Goal: Task Accomplishment & Management: Use online tool/utility

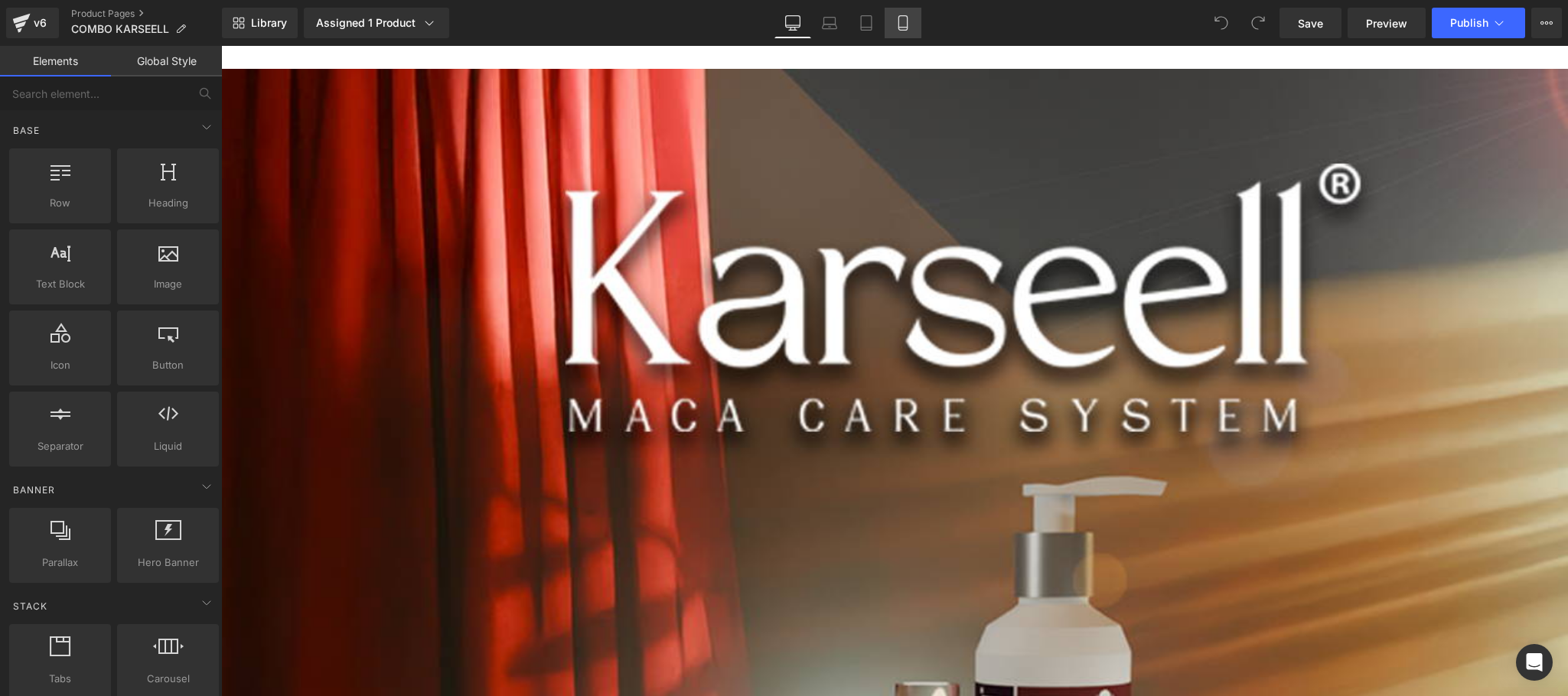
click at [895, 23] on icon at bounding box center [903, 22] width 15 height 15
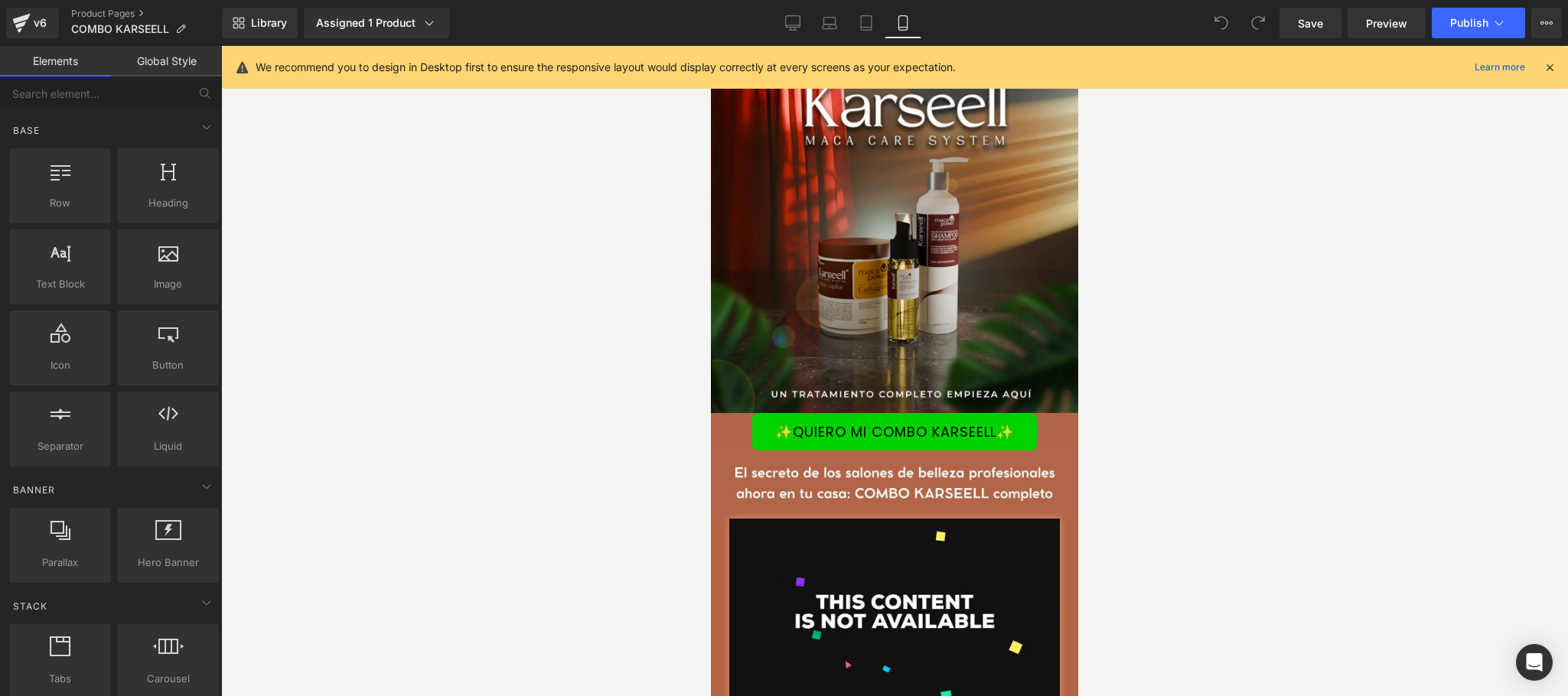
click at [1550, 67] on icon at bounding box center [1549, 67] width 13 height 13
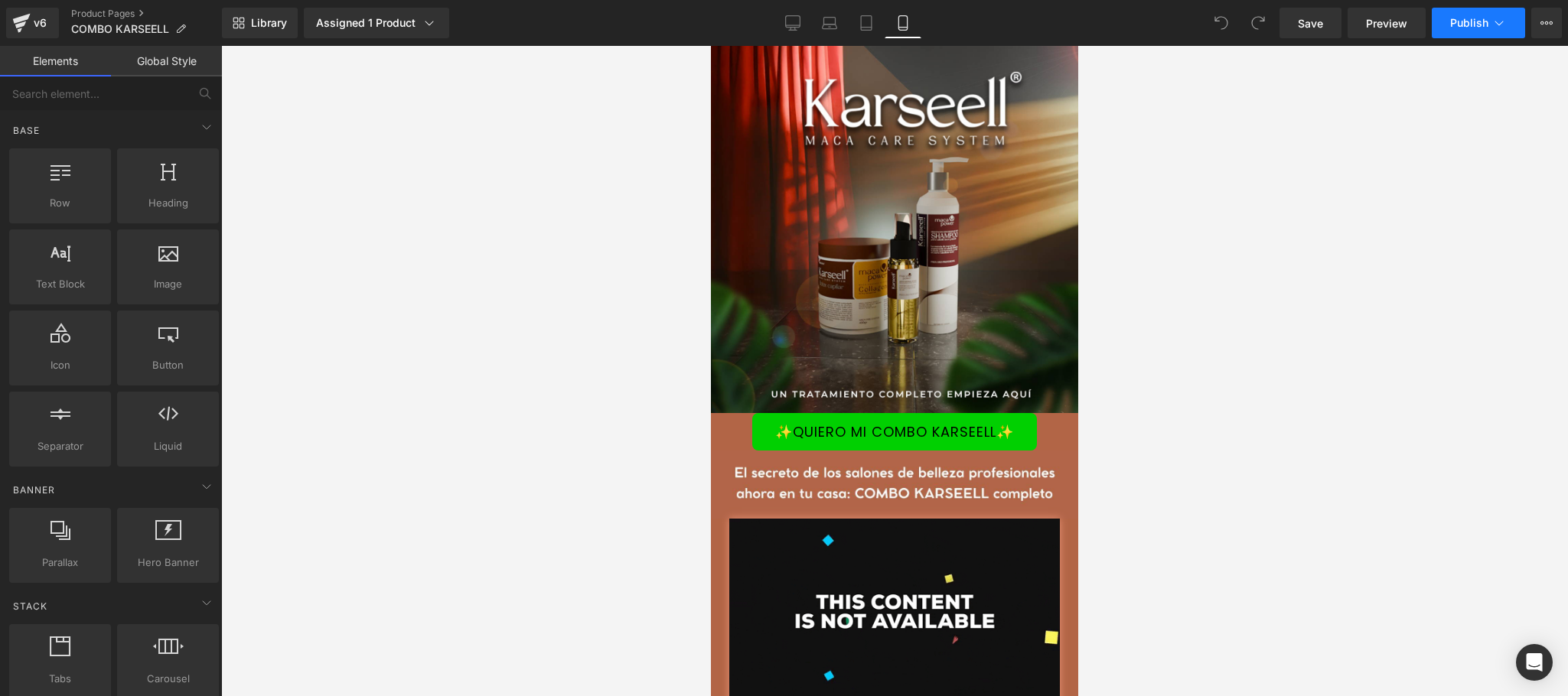
click at [1509, 19] on button "Publish" at bounding box center [1479, 23] width 93 height 31
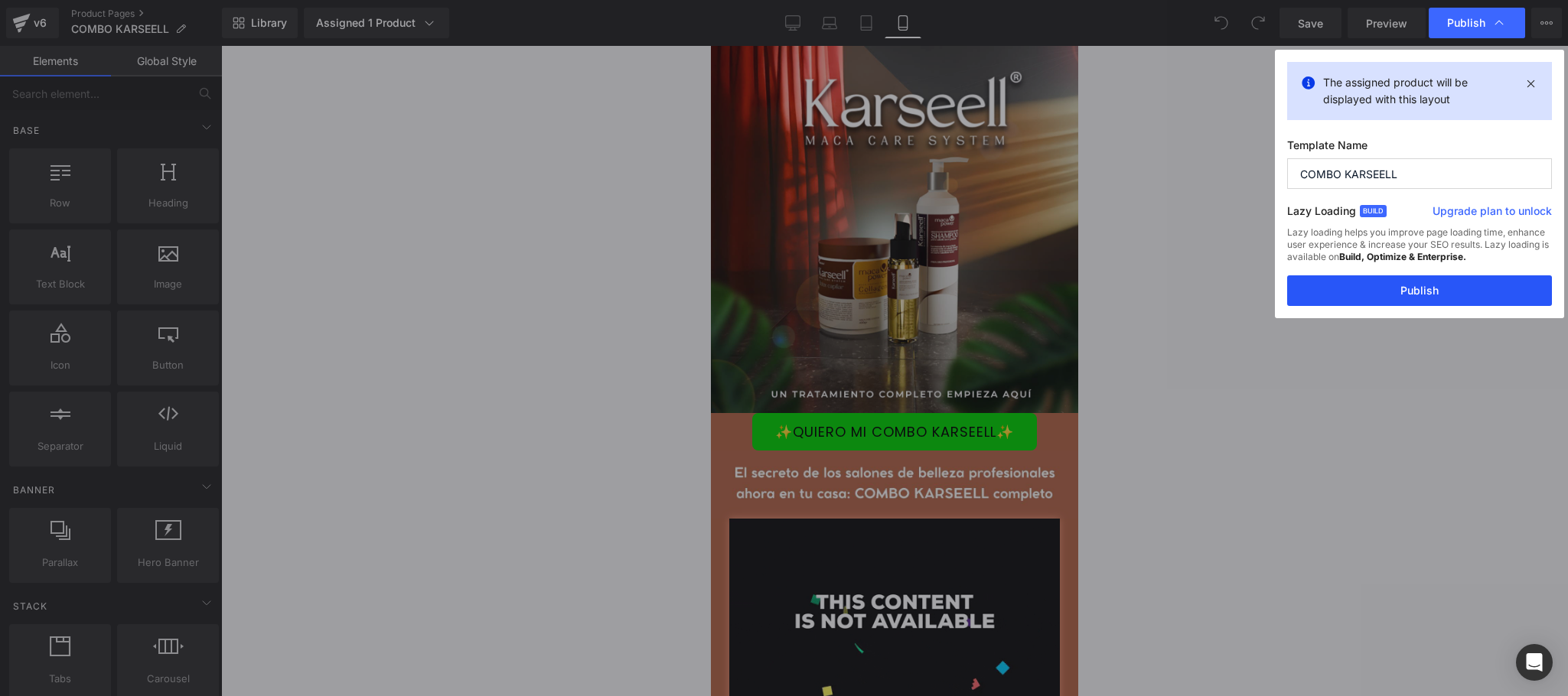
click at [1400, 289] on button "Publish" at bounding box center [1419, 291] width 265 height 31
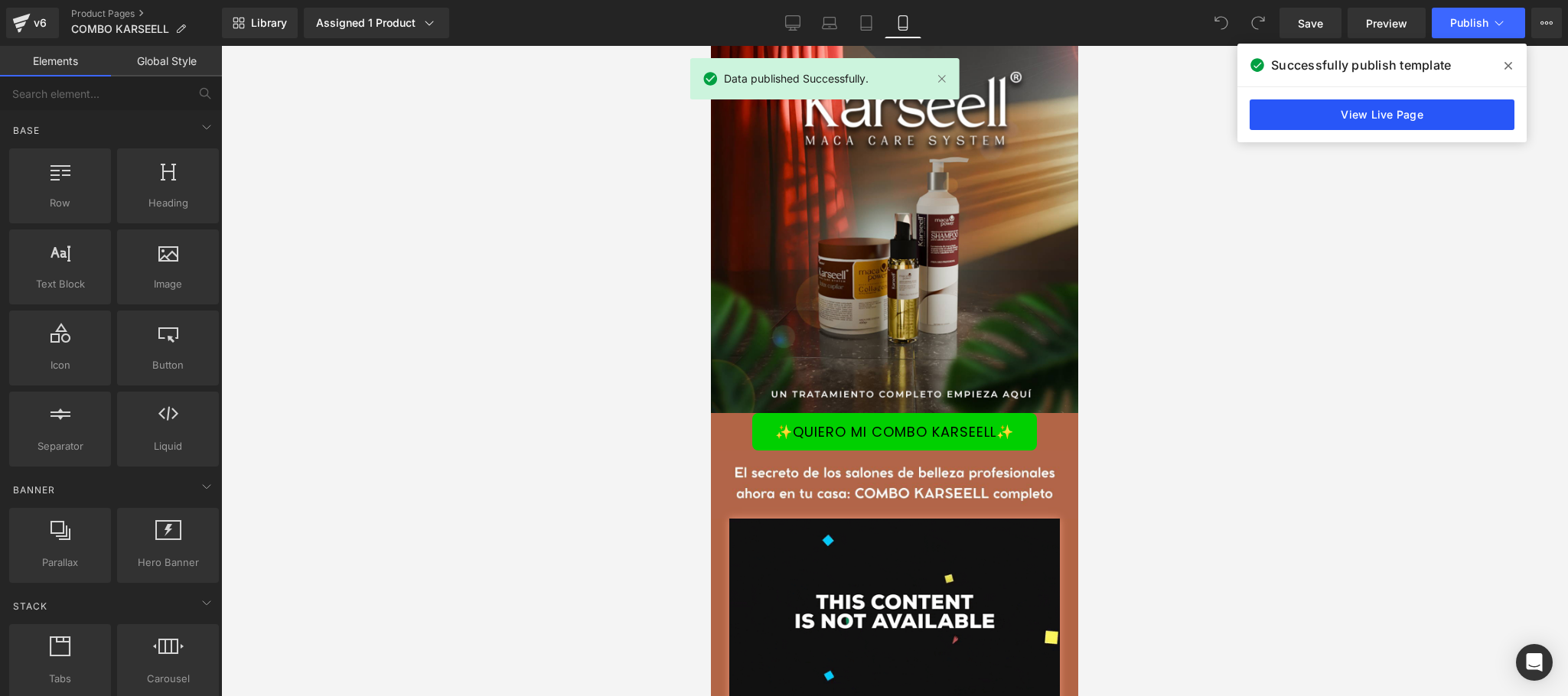
click at [1348, 125] on link "View Live Page" at bounding box center [1382, 115] width 265 height 31
